Goal: Understand process/instructions

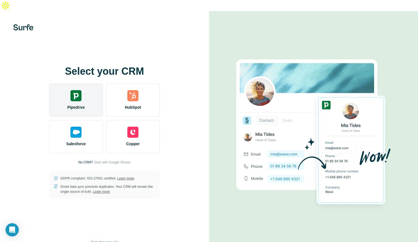
click at [76, 90] on img at bounding box center [75, 95] width 11 height 11
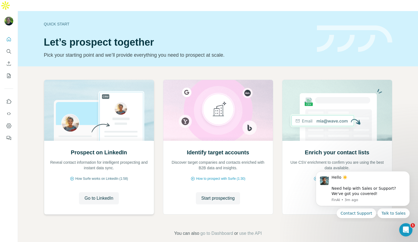
click at [100, 176] on span "How Surfe works on LinkedIn (1:58)" at bounding box center [101, 178] width 53 height 5
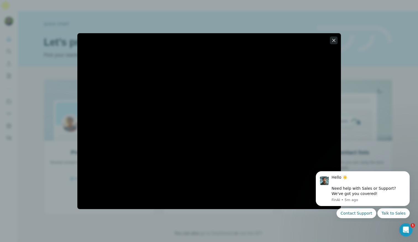
click at [334, 42] on icon "button" at bounding box center [334, 41] width 6 height 6
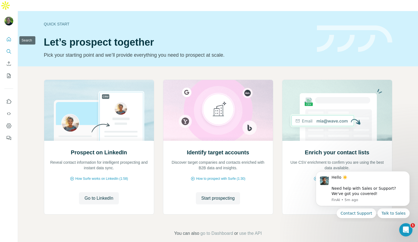
click at [8, 49] on icon "Search" at bounding box center [9, 52] width 6 height 6
